Goal: Information Seeking & Learning: Learn about a topic

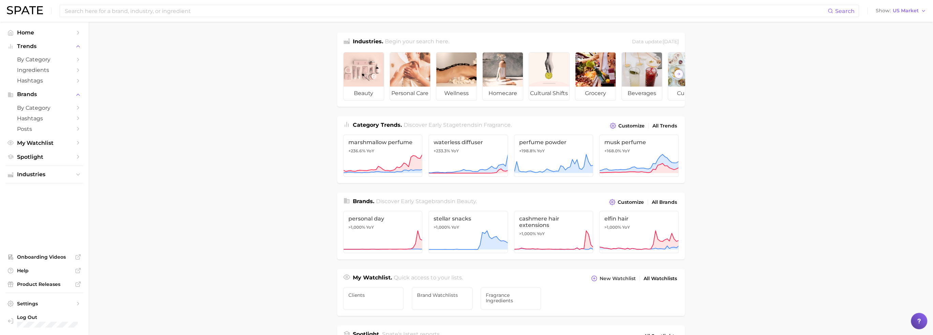
click at [27, 13] on img at bounding box center [25, 10] width 36 height 8
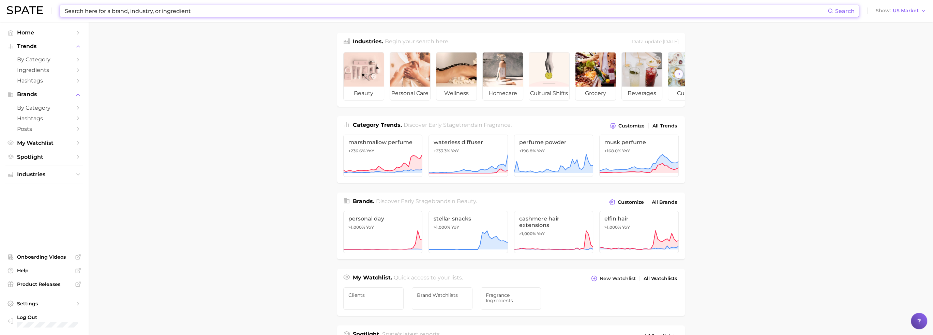
click at [118, 15] on input at bounding box center [445, 11] width 763 height 12
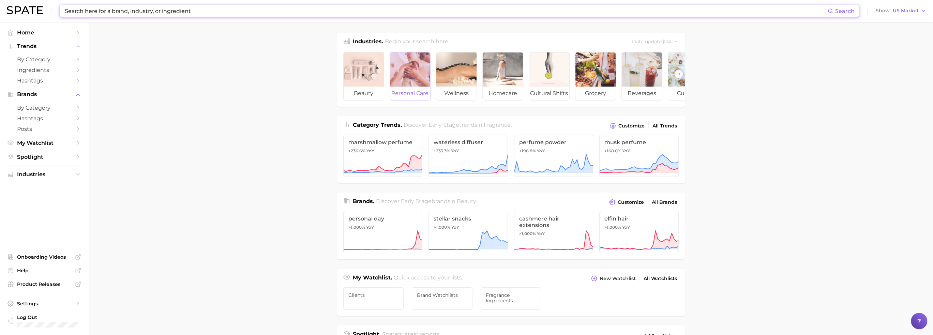
click at [416, 93] on span "personal care" at bounding box center [410, 94] width 40 height 14
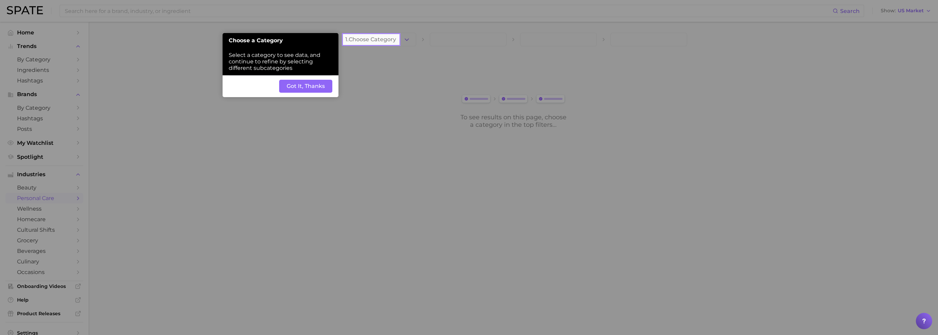
click at [308, 90] on button "Got It, Thanks" at bounding box center [305, 86] width 53 height 13
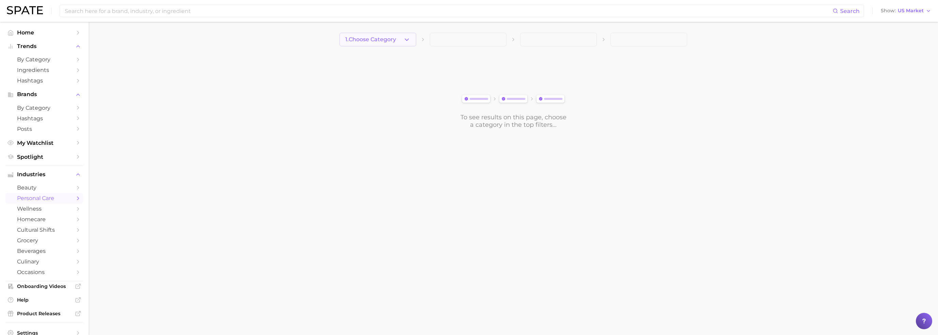
click at [410, 42] on icon "button" at bounding box center [406, 39] width 7 height 7
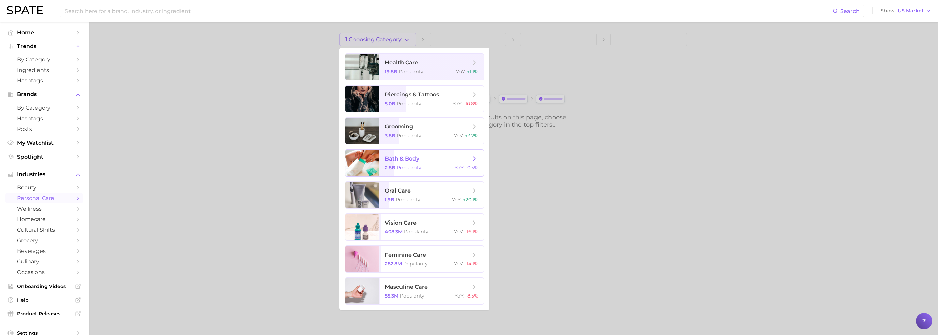
click at [443, 165] on div "2.8b Popularity YoY : -0.5%" at bounding box center [431, 168] width 93 height 6
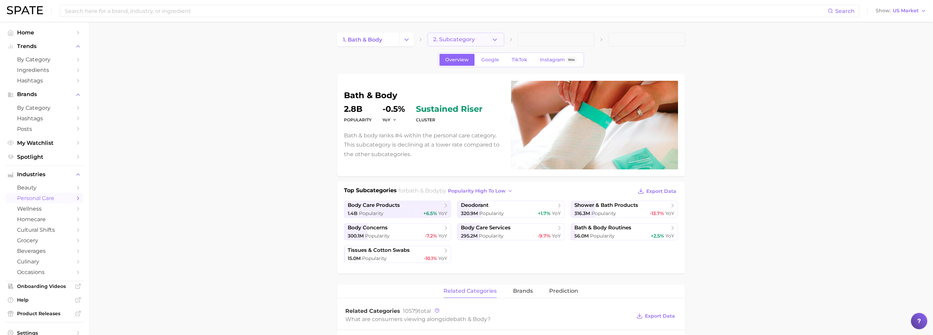
click at [493, 43] on button "2. Subcategory" at bounding box center [465, 40] width 77 height 14
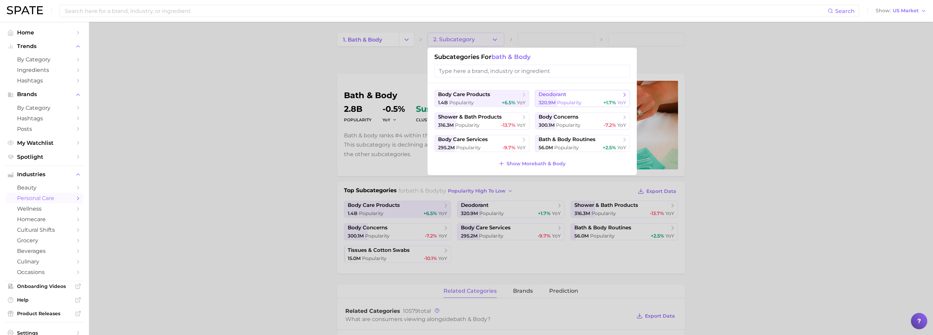
click at [554, 97] on span "deodorant" at bounding box center [579, 94] width 83 height 7
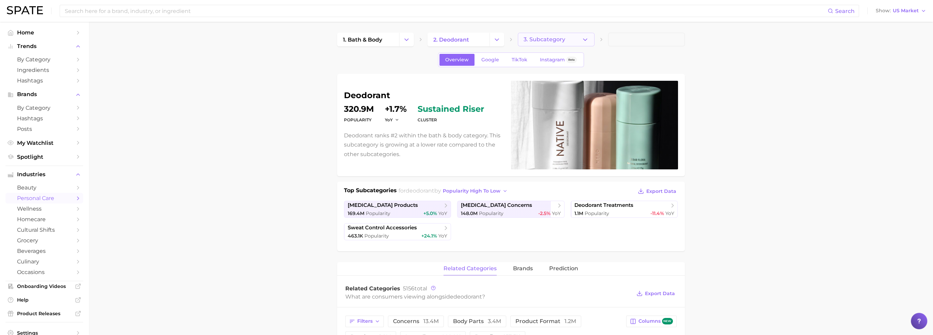
click at [554, 42] on icon "button" at bounding box center [584, 39] width 7 height 7
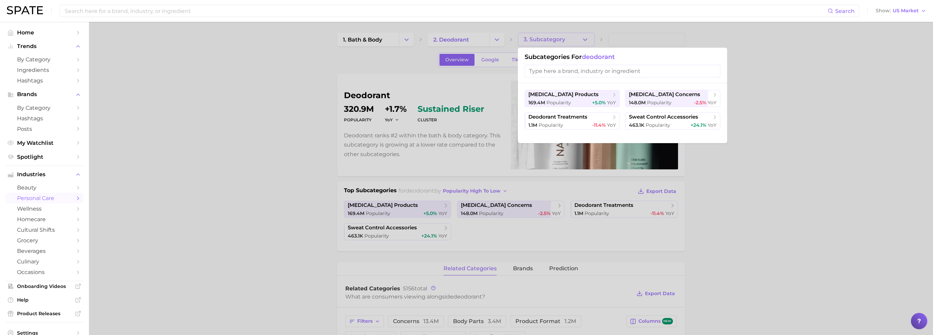
click at [554, 187] on div at bounding box center [466, 167] width 933 height 335
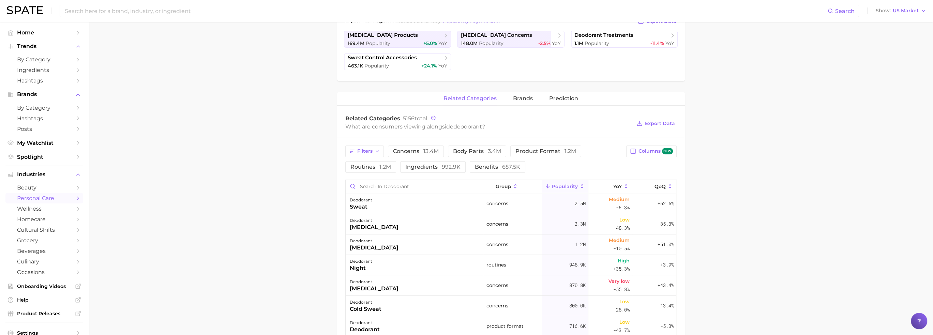
scroll to position [170, 0]
click at [515, 95] on span "brands" at bounding box center [523, 98] width 20 height 6
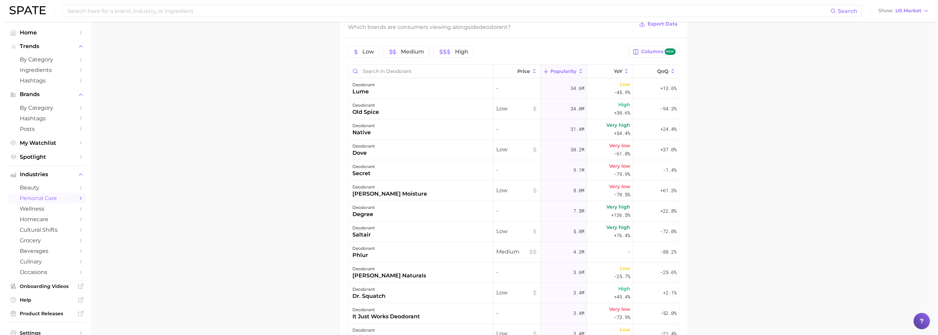
scroll to position [307, 0]
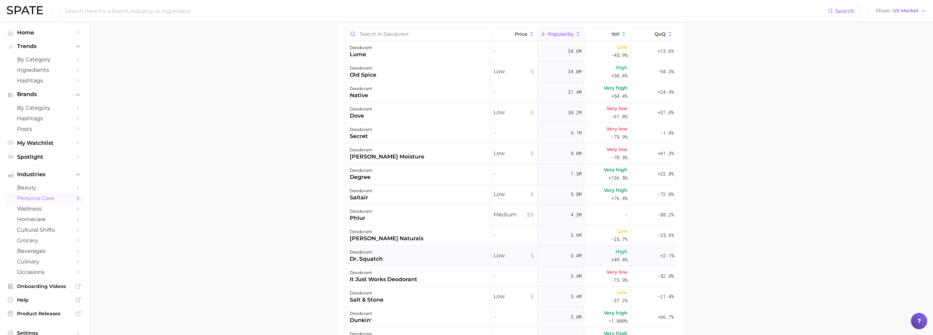
click at [409, 218] on div "deodorant dr. squatch" at bounding box center [418, 256] width 145 height 20
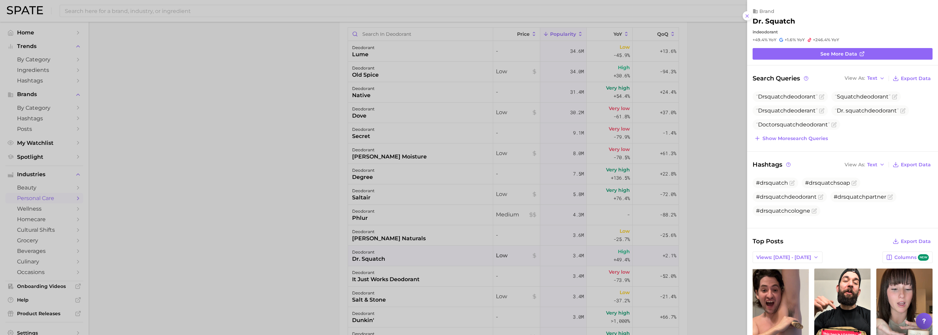
scroll to position [0, 0]
click at [554, 57] on link "See more data" at bounding box center [842, 54] width 180 height 12
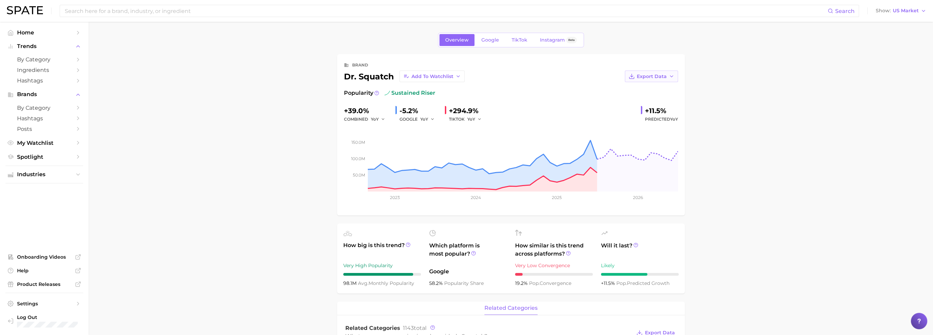
click at [554, 75] on button "Export Data" at bounding box center [651, 77] width 53 height 12
click at [457, 76] on icon "button" at bounding box center [457, 76] width 5 height 5
click at [554, 78] on div "Export Data" at bounding box center [571, 77] width 213 height 12
click at [554, 77] on button "Export Data" at bounding box center [651, 77] width 53 height 12
click at [554, 103] on span "Time Series Image" at bounding box center [637, 101] width 46 height 6
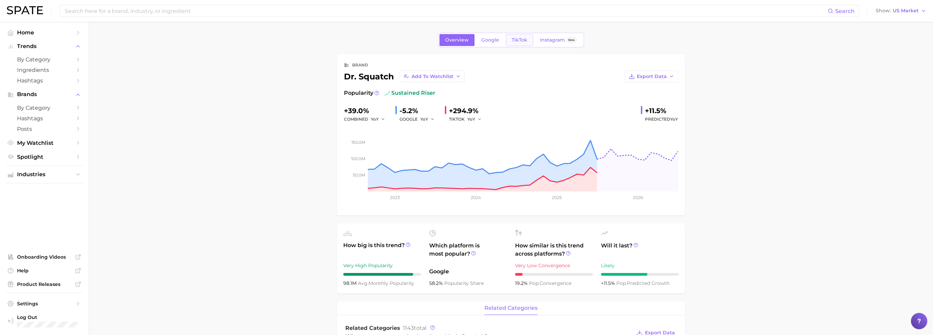
click at [526, 42] on span "TikTok" at bounding box center [520, 40] width 16 height 6
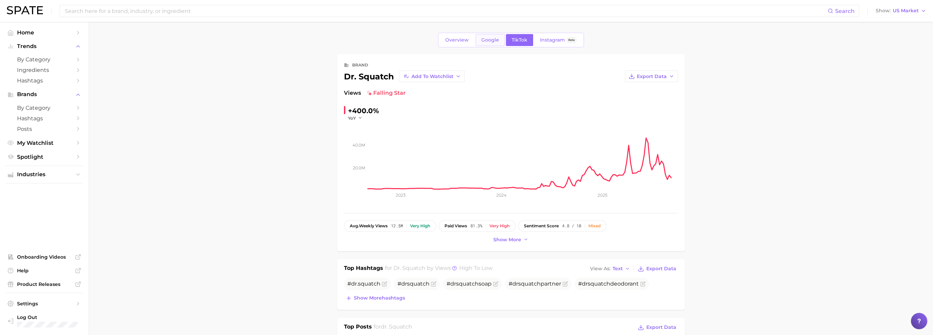
click at [491, 39] on span "Google" at bounding box center [490, 40] width 18 height 6
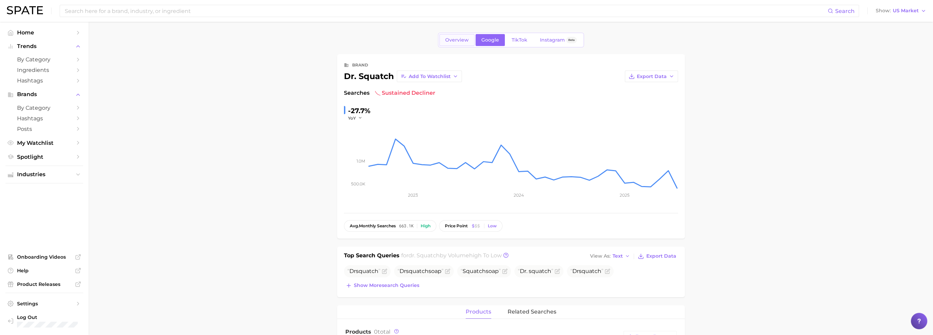
click at [463, 42] on span "Overview" at bounding box center [457, 40] width 24 height 6
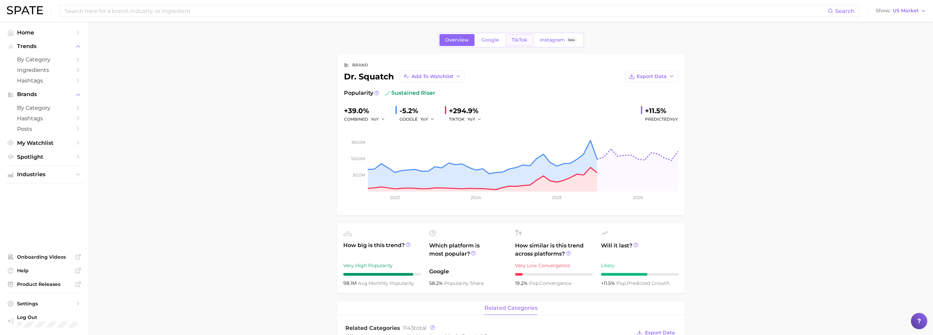
click at [525, 43] on link "TikTok" at bounding box center [519, 40] width 27 height 12
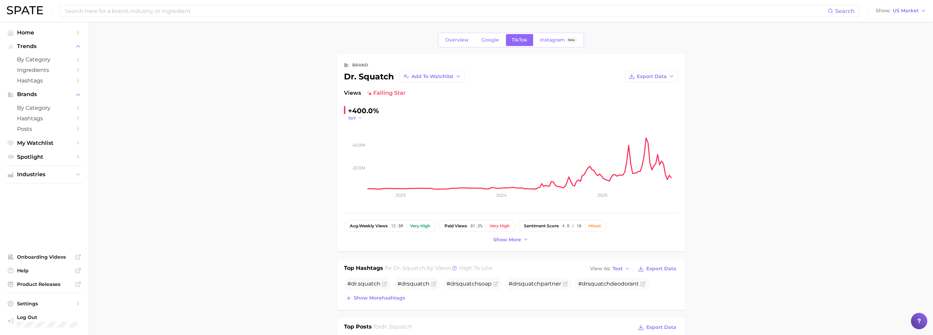
click at [355, 118] on span "YoY" at bounding box center [352, 118] width 8 height 6
click at [367, 141] on button "QoQ" at bounding box center [385, 140] width 75 height 12
click at [360, 116] on icon "button" at bounding box center [362, 118] width 5 height 5
click at [366, 149] on button "MoM" at bounding box center [385, 152] width 75 height 12
click at [361, 119] on icon "button" at bounding box center [362, 118] width 5 height 5
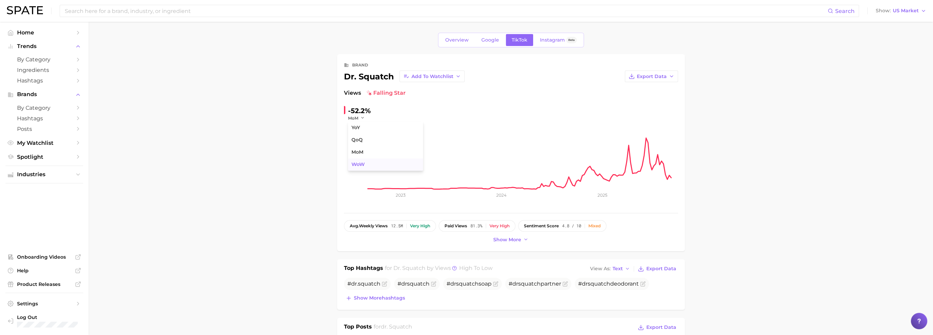
click at [364, 162] on span "WoW" at bounding box center [357, 165] width 13 height 6
click at [456, 44] on link "Overview" at bounding box center [456, 40] width 35 height 12
